Goal: Go to known website: Go to known website

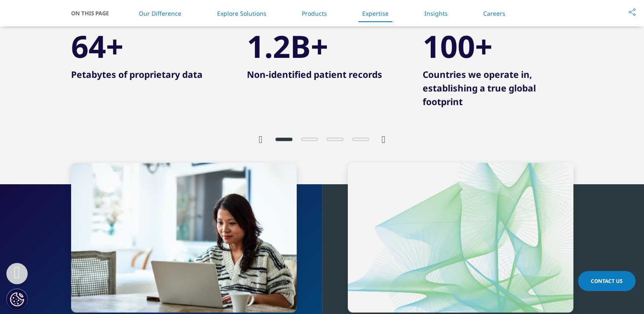
scroll to position [1830, 0]
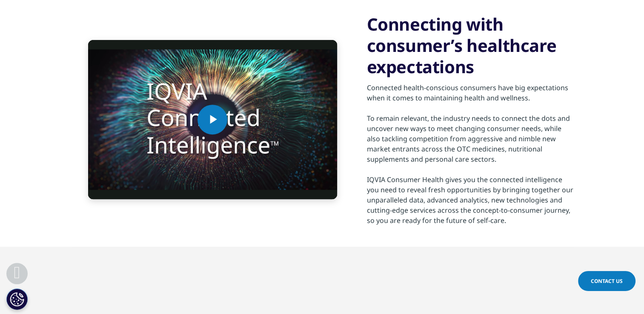
scroll to position [383, 0]
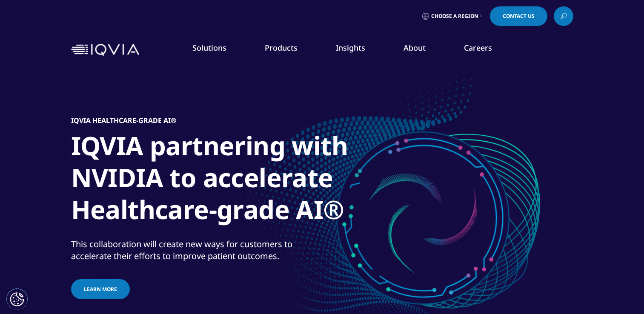
click at [469, 43] on link "Careers" at bounding box center [478, 48] width 28 height 10
